Goal: Transaction & Acquisition: Download file/media

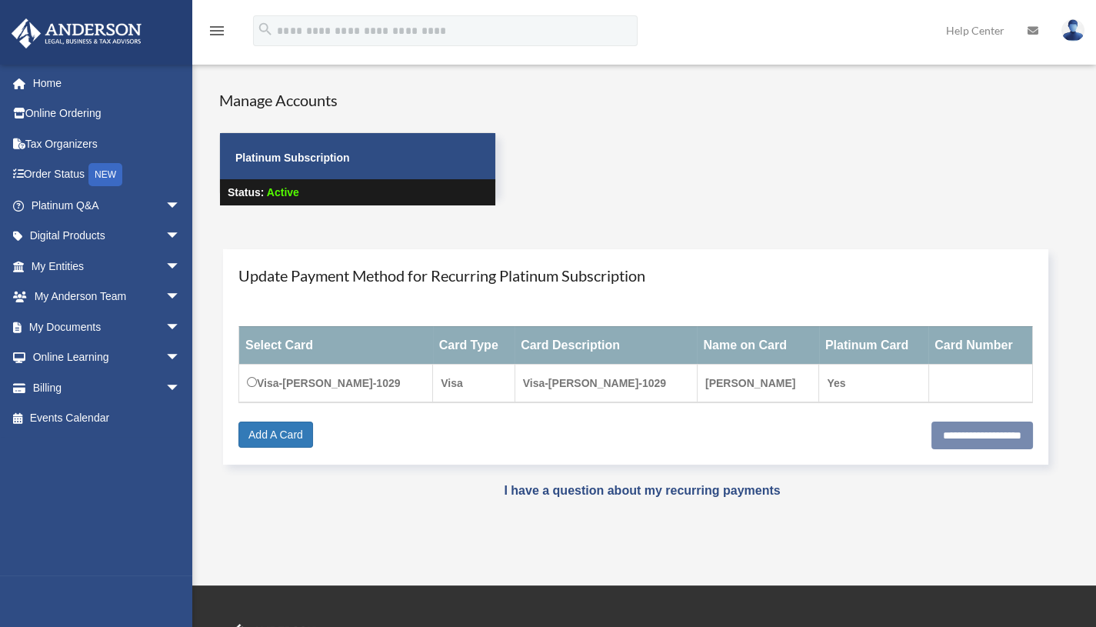
click at [88, 326] on link "My Documents arrow_drop_down" at bounding box center [107, 327] width 193 height 31
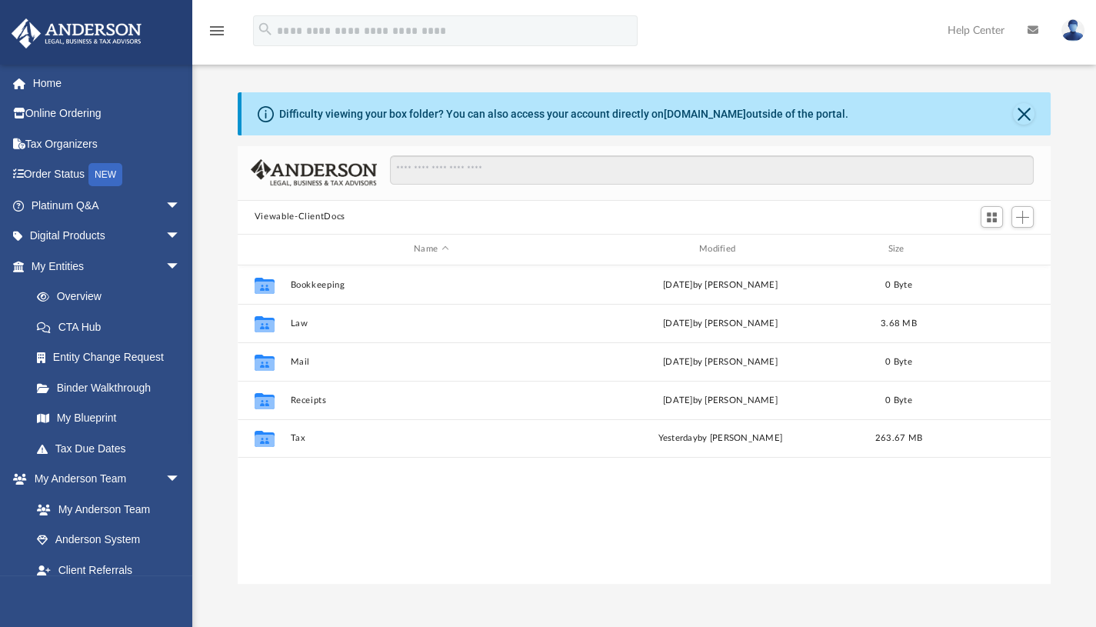
scroll to position [339, 802]
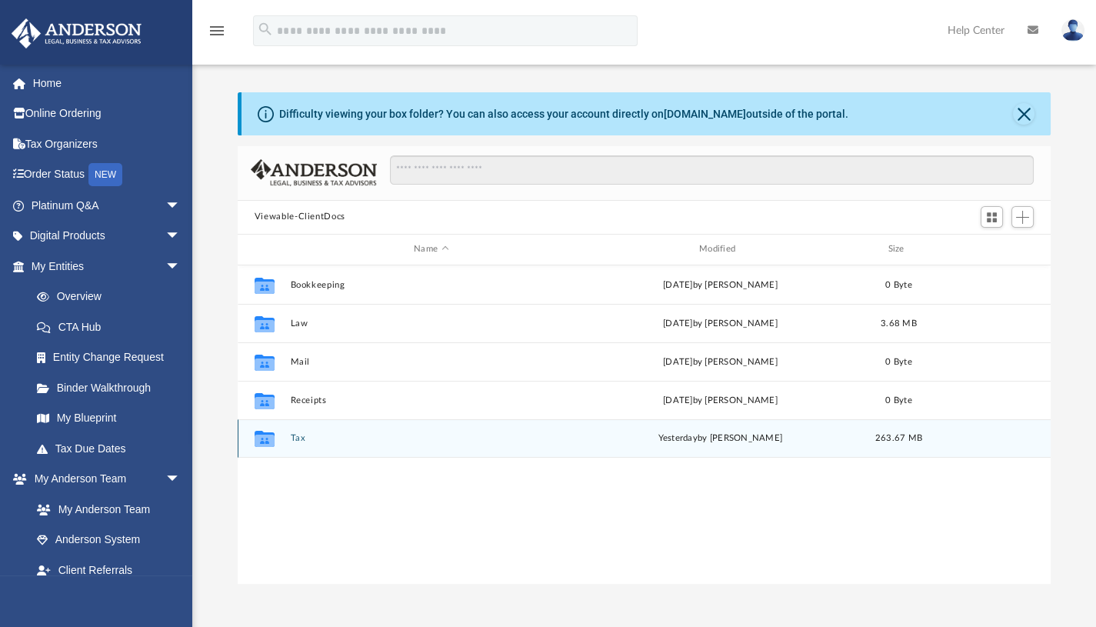
click at [265, 432] on icon "grid" at bounding box center [265, 439] width 20 height 16
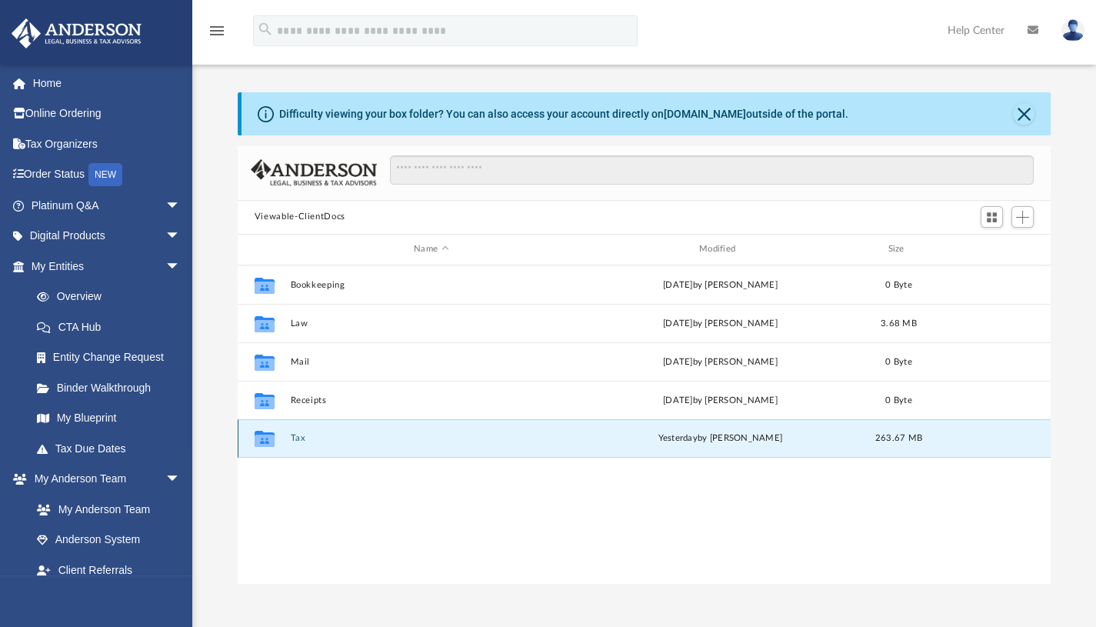
click at [265, 432] on icon "grid" at bounding box center [265, 439] width 20 height 16
click at [293, 441] on button "Tax" at bounding box center [431, 438] width 282 height 10
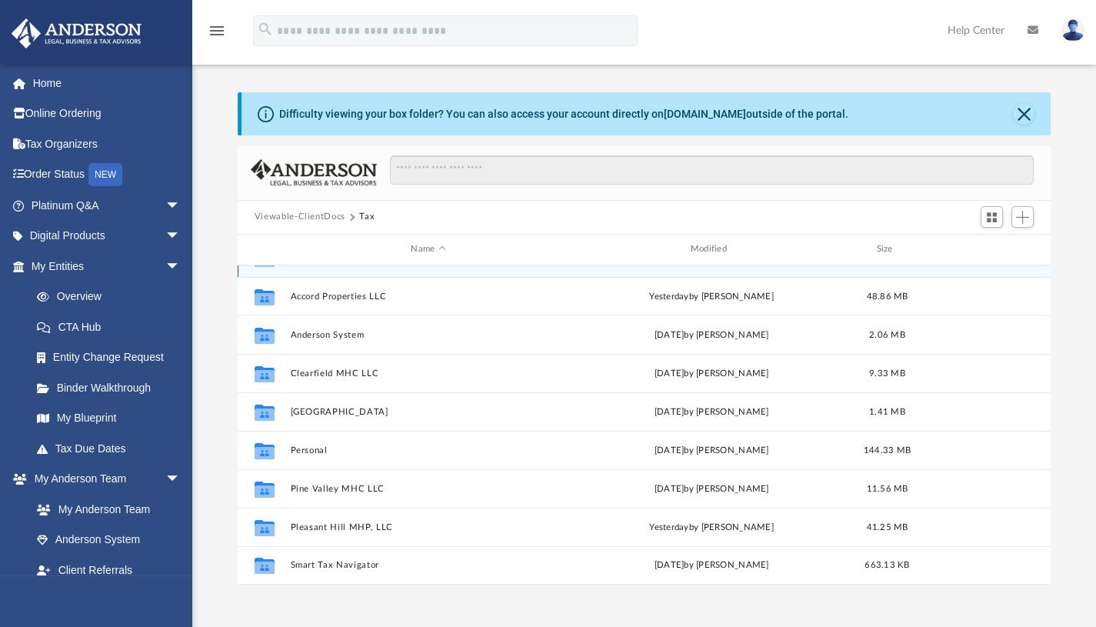
scroll to position [0, 0]
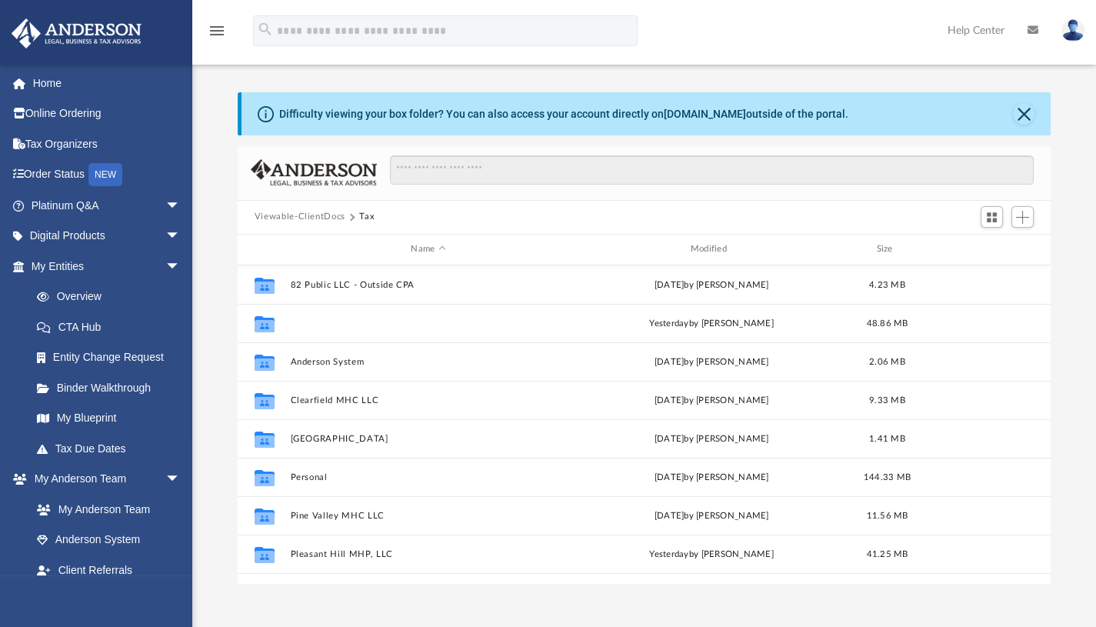
click at [321, 322] on button "Accord Properties LLC" at bounding box center [428, 323] width 276 height 10
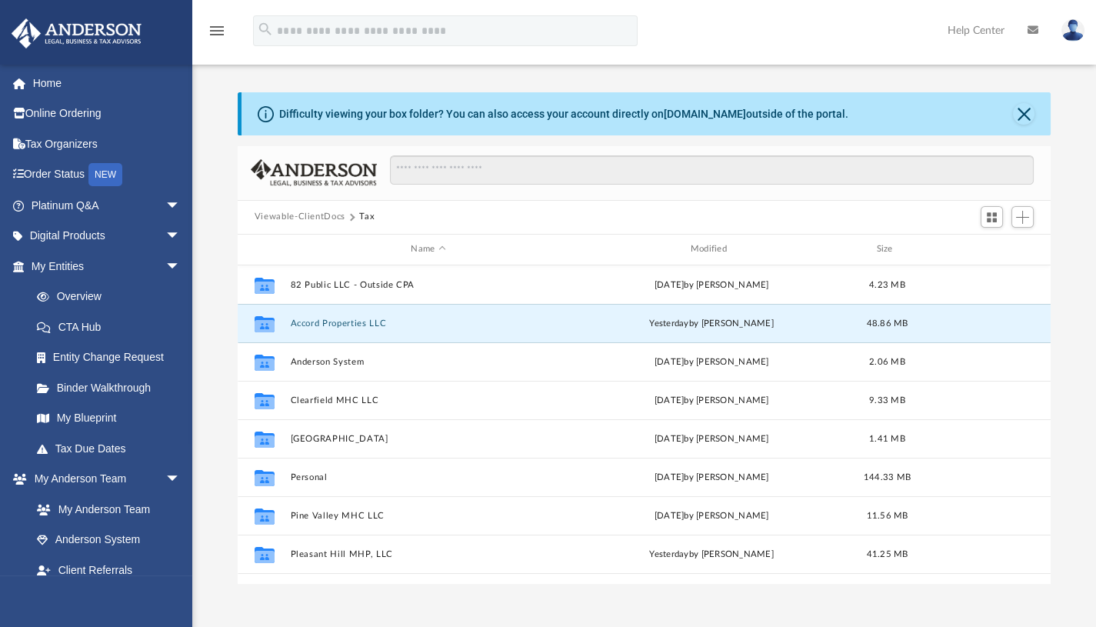
click at [321, 322] on button "Accord Properties LLC" at bounding box center [428, 323] width 276 height 10
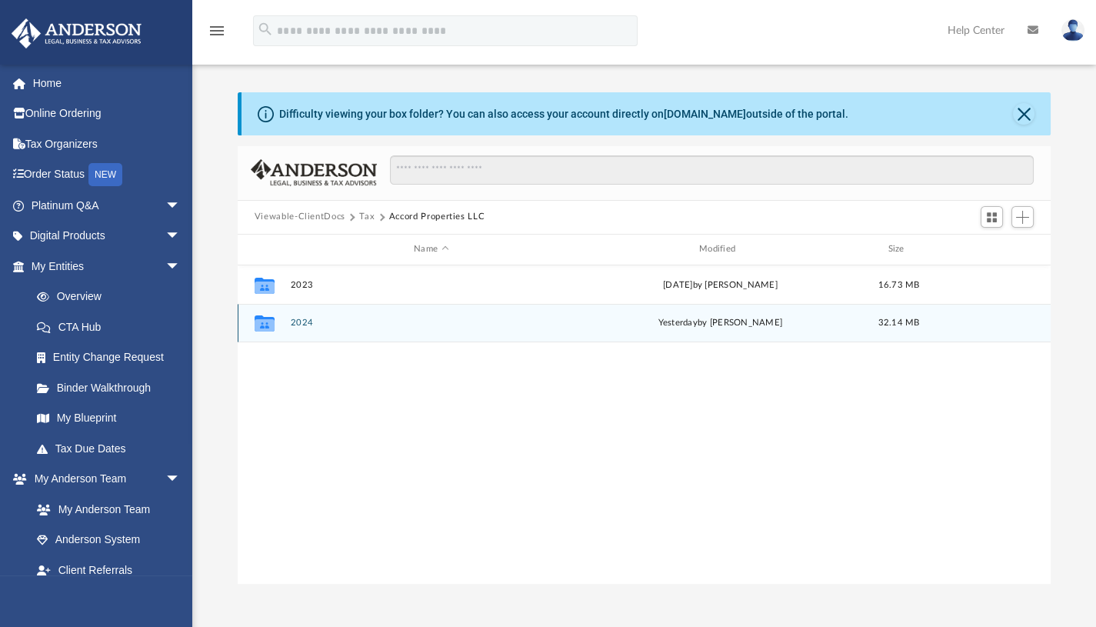
click at [266, 324] on icon "grid" at bounding box center [265, 325] width 20 height 12
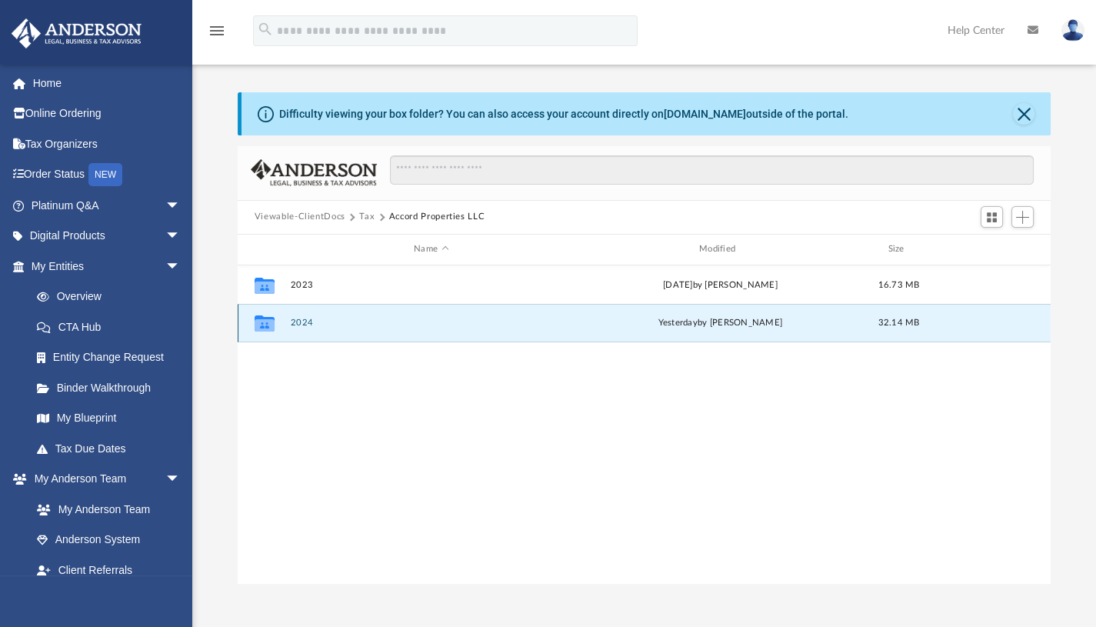
click at [266, 324] on icon "grid" at bounding box center [265, 325] width 20 height 12
click at [304, 323] on button "2024" at bounding box center [431, 323] width 282 height 10
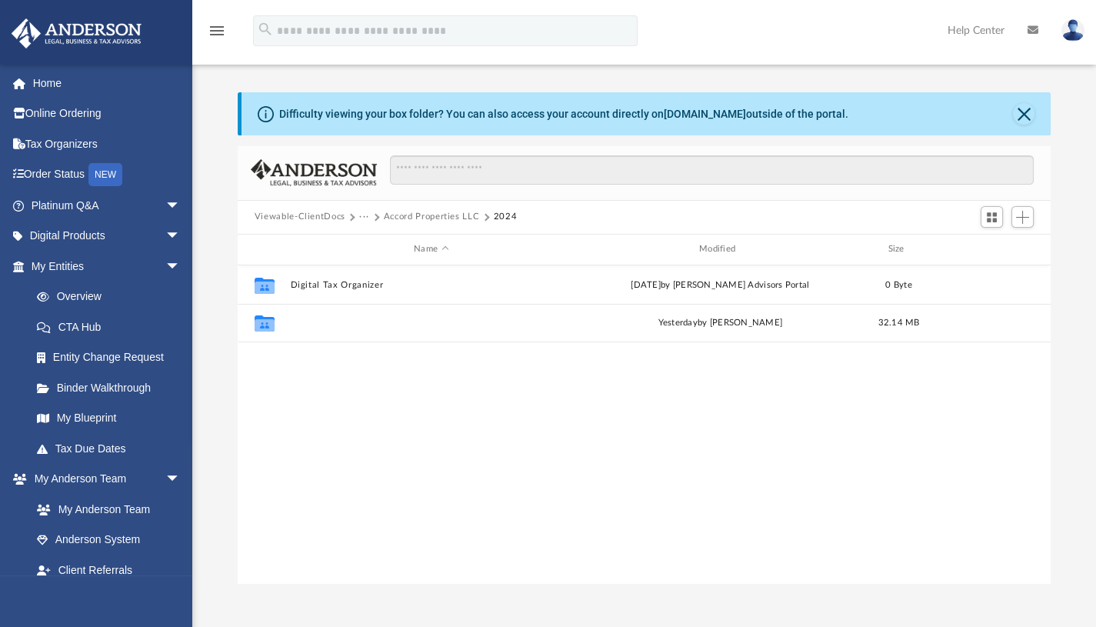
click at [304, 323] on button "Supporting Docs" at bounding box center [431, 323] width 282 height 10
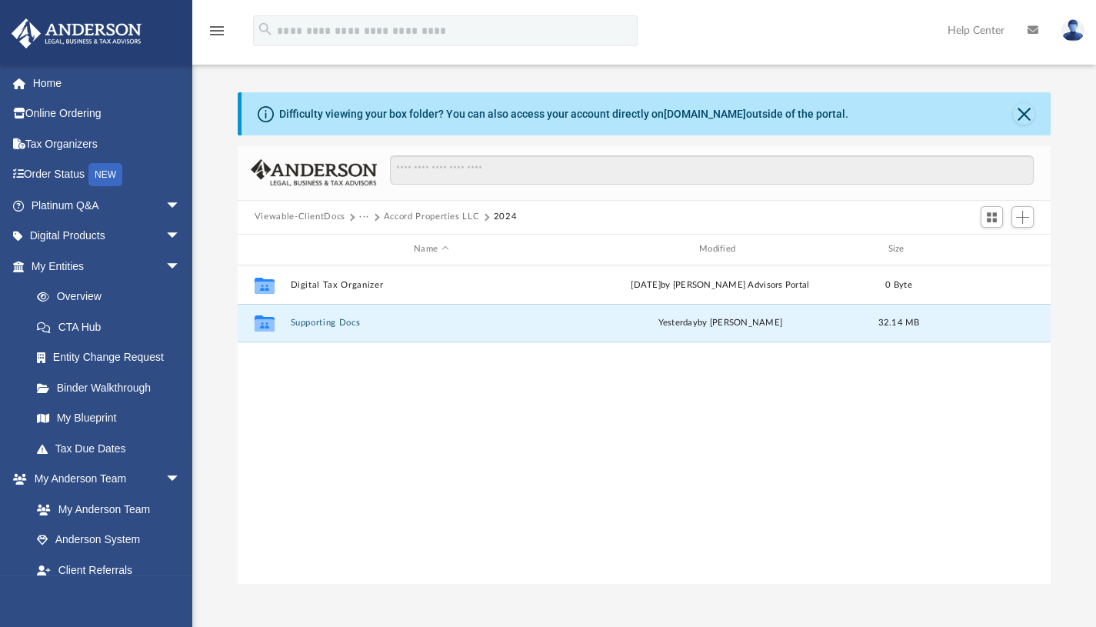
click at [304, 323] on button "Supporting Docs" at bounding box center [431, 323] width 282 height 10
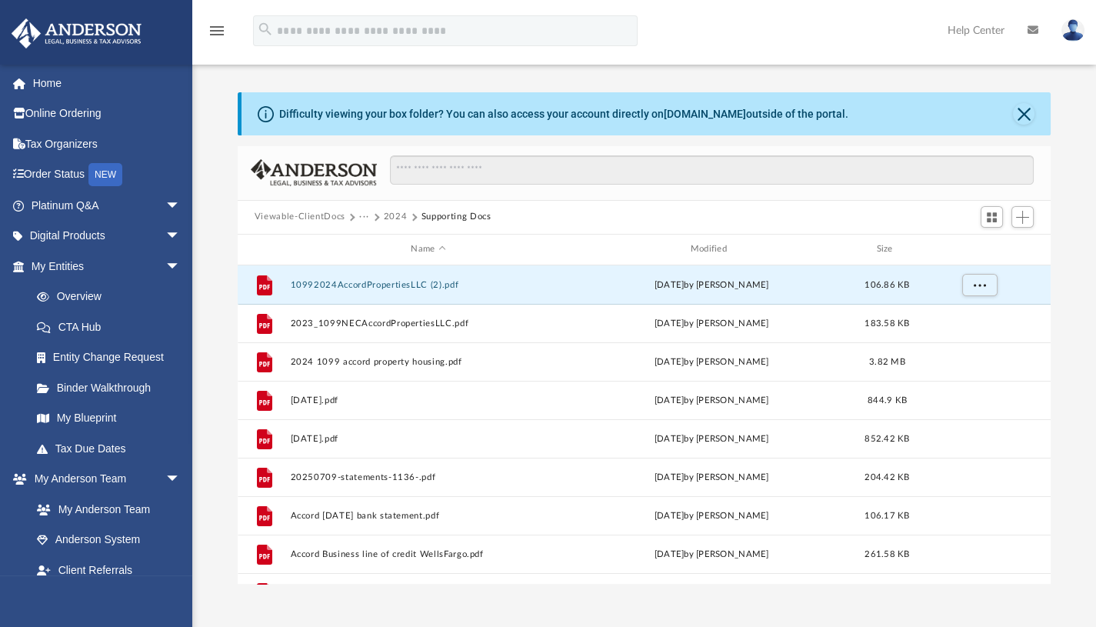
click at [339, 283] on button "10992024AccordPropertiesLLC (2).pdf" at bounding box center [428, 284] width 276 height 10
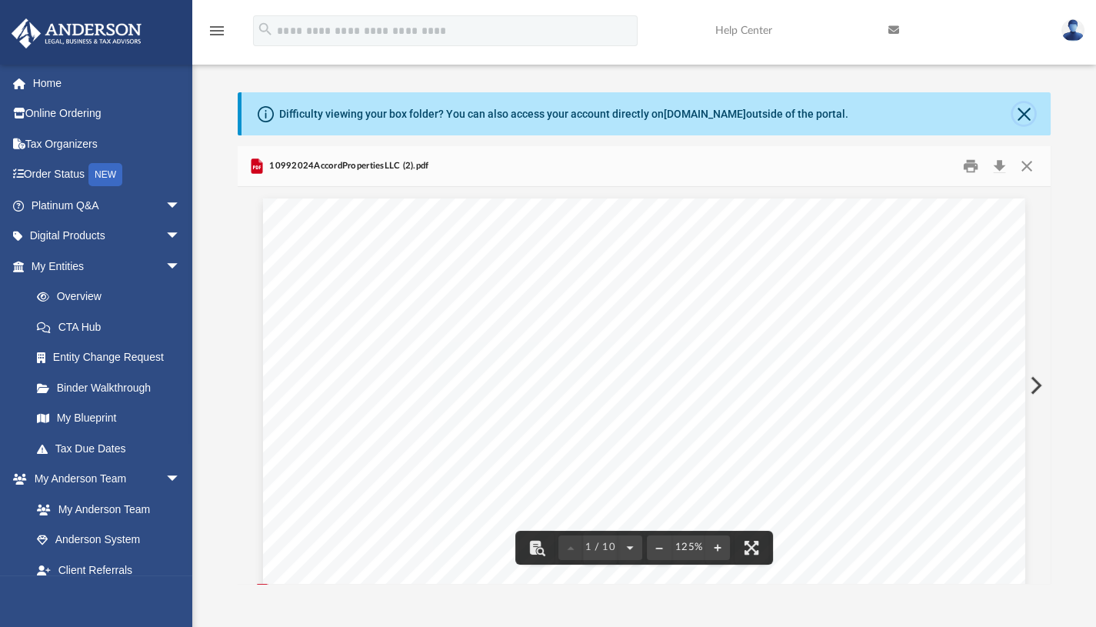
click at [1024, 111] on button "Close" at bounding box center [1024, 114] width 22 height 22
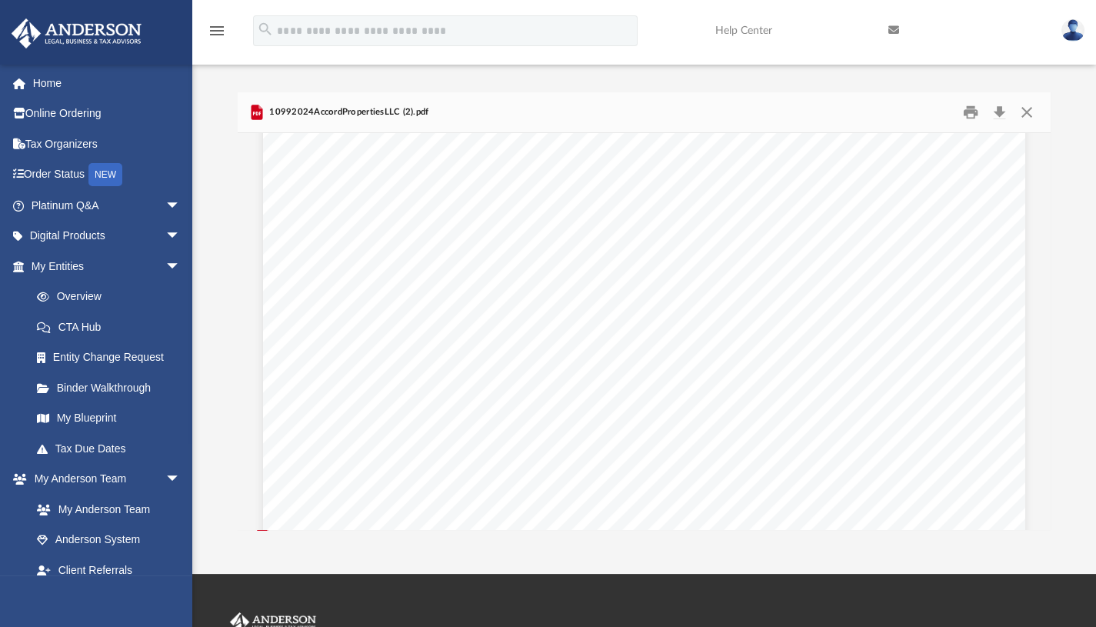
scroll to position [7113, 0]
